Goal: Task Accomplishment & Management: Use online tool/utility

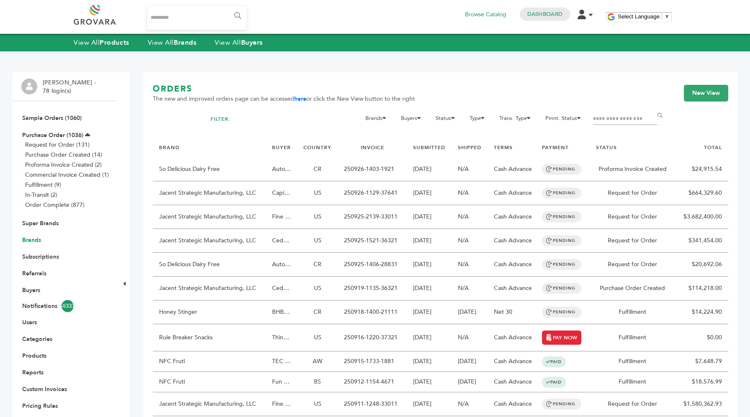
click at [34, 241] on link "Brands" at bounding box center [31, 240] width 19 height 8
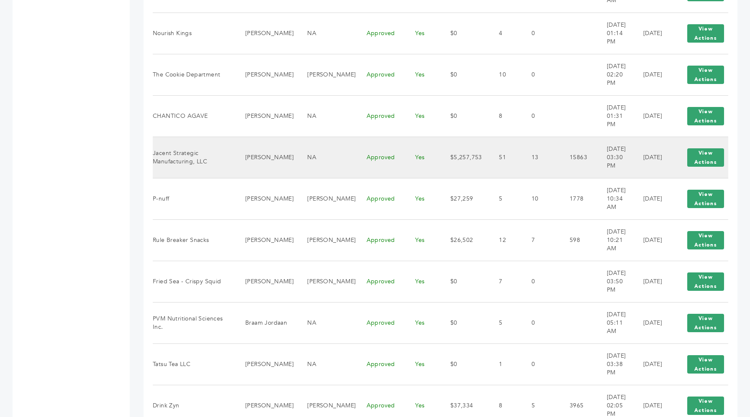
scroll to position [590, 0]
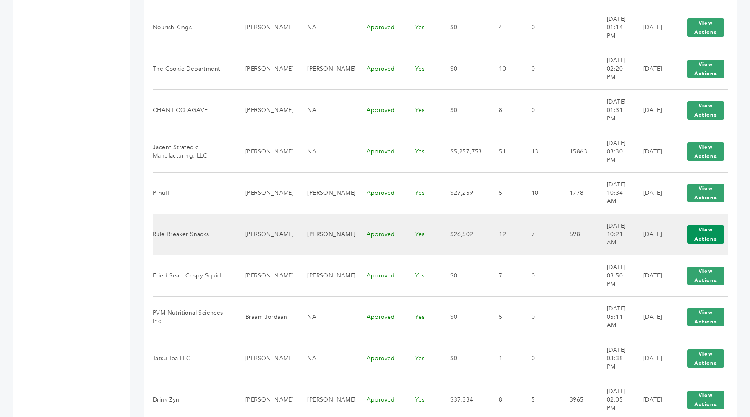
click at [699, 231] on button "View Actions" at bounding box center [705, 234] width 37 height 18
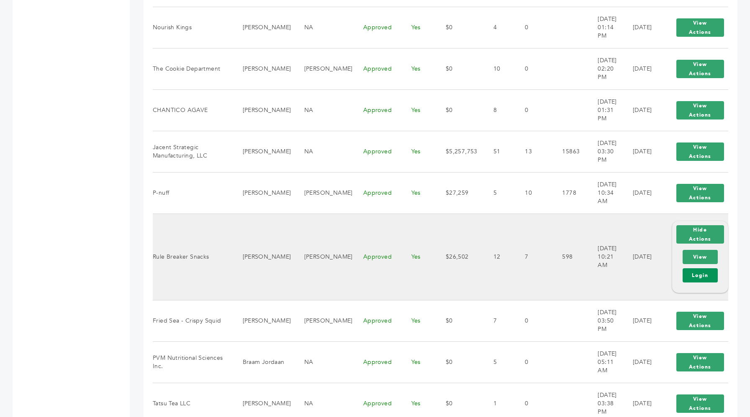
click at [695, 271] on link "Login" at bounding box center [699, 276] width 35 height 14
